Goal: Task Accomplishment & Management: Use online tool/utility

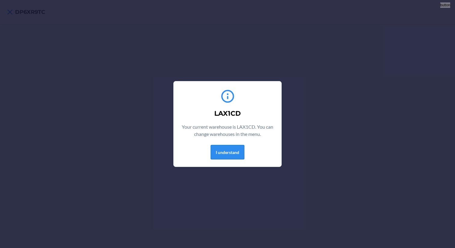
click at [222, 155] on button "I understand" at bounding box center [228, 152] width 34 height 14
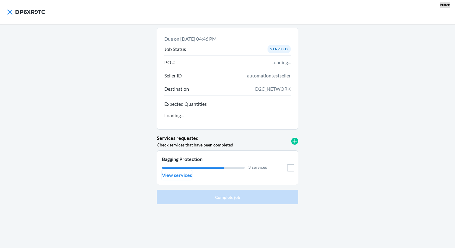
click at [184, 174] on p "View services" at bounding box center [177, 174] width 30 height 7
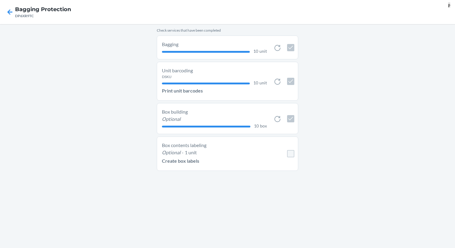
click at [190, 153] on p "1 unit" at bounding box center [191, 152] width 12 height 7
click at [190, 161] on p "Create box labels" at bounding box center [180, 160] width 37 height 7
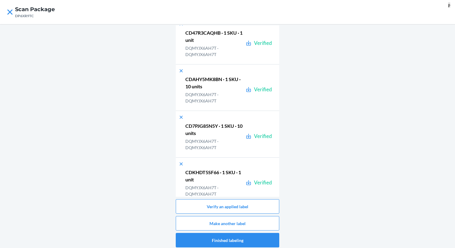
scroll to position [180, 0]
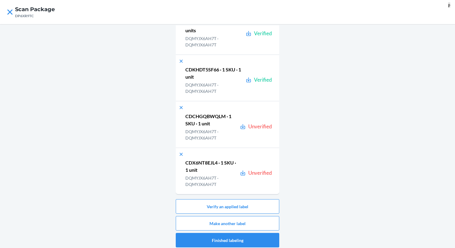
click at [201, 120] on p "CDCHGQBWQLM · 1 SKU · 1 unit" at bounding box center [211, 120] width 52 height 14
click at [200, 117] on p "CDCHGQBWQLM · 1 SKU · 1 unit" at bounding box center [211, 120] width 52 height 14
copy p "CDCHGQBWQLM"
click at [231, 207] on button "Verify an applied label" at bounding box center [228, 206] width 104 height 14
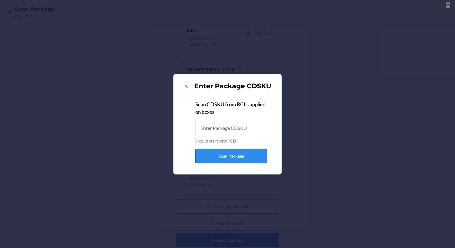
type input "CDCHGQBWQLM"
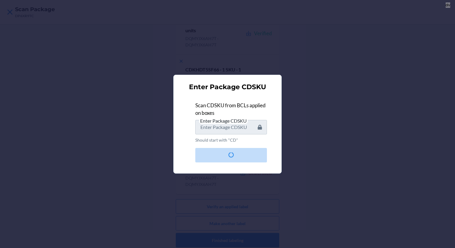
scroll to position [0, 0]
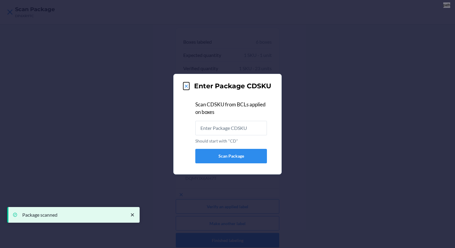
click at [188, 87] on icon at bounding box center [186, 86] width 6 height 6
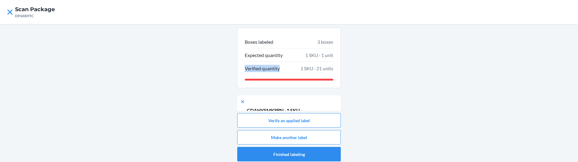
scroll to position [6, 0]
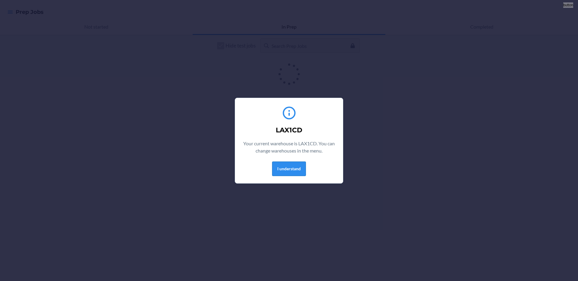
click at [287, 169] on button "I understand" at bounding box center [289, 169] width 34 height 14
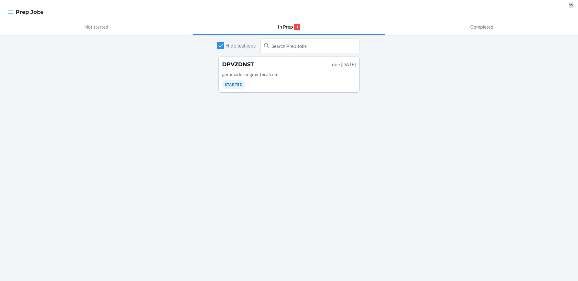
click at [244, 138] on div "Hide test jobs DPVZDNST due [DATE] gemmadelsingmythicalcom Started" at bounding box center [289, 158] width 578 height 246
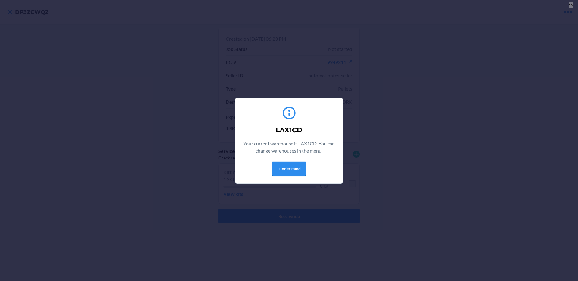
click at [288, 165] on button "I understand" at bounding box center [289, 169] width 34 height 14
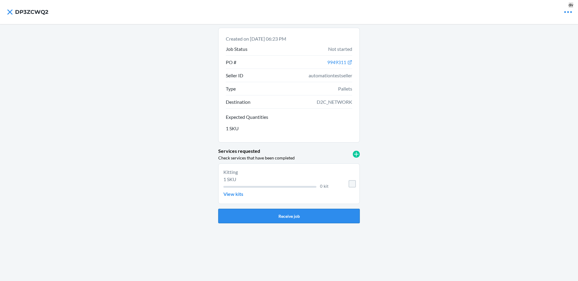
click at [301, 219] on button "Receive job" at bounding box center [288, 216] width 141 height 14
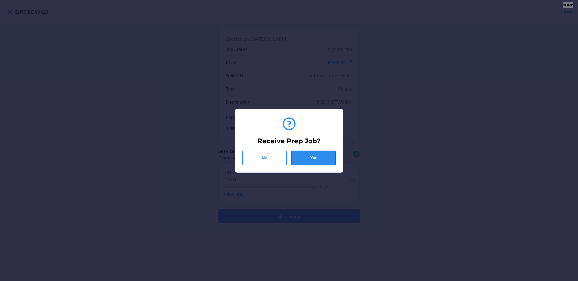
click at [309, 160] on button "Yes" at bounding box center [313, 158] width 44 height 14
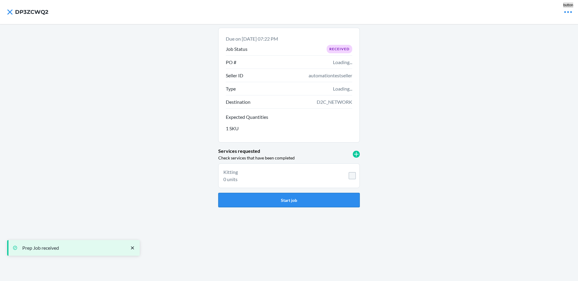
click at [297, 197] on button "Start job" at bounding box center [288, 200] width 141 height 14
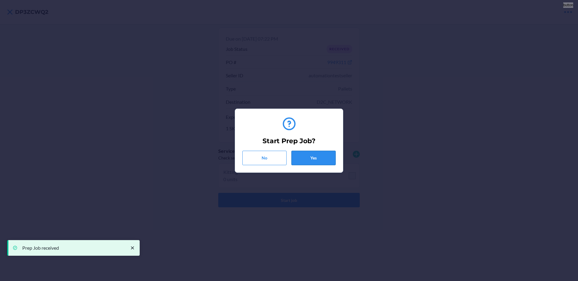
click at [312, 155] on button "Yes" at bounding box center [313, 158] width 44 height 14
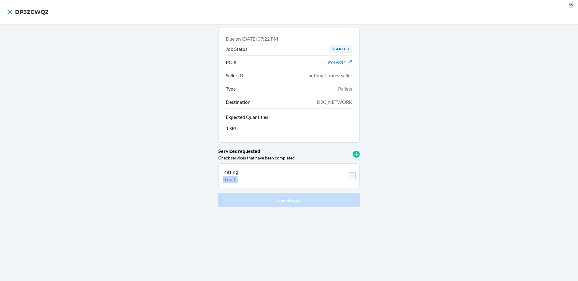
drag, startPoint x: 223, startPoint y: 179, endPoint x: 241, endPoint y: 179, distance: 18.1
click at [241, 179] on li "Kitting 0 units" at bounding box center [288, 175] width 141 height 25
click at [241, 179] on div "0 units" at bounding box center [275, 179] width 105 height 7
click at [352, 169] on li "Kitting 0 units" at bounding box center [288, 175] width 141 height 25
